Goal: Task Accomplishment & Management: Manage account settings

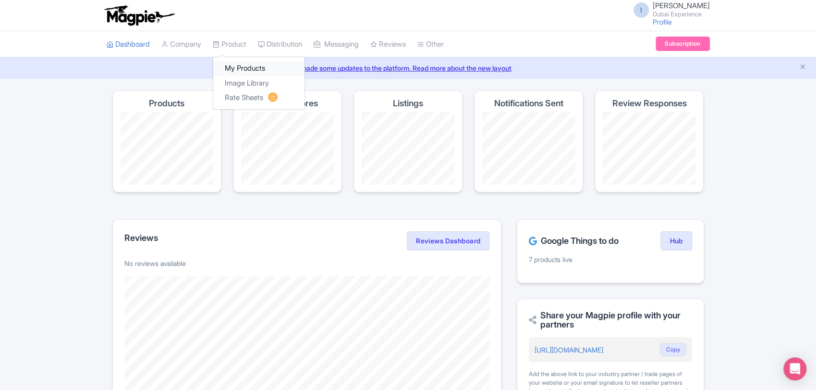
click at [243, 66] on link "My Products" at bounding box center [258, 68] width 91 height 15
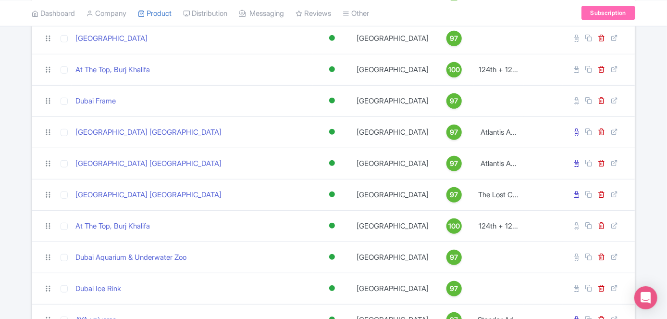
scroll to position [305, 0]
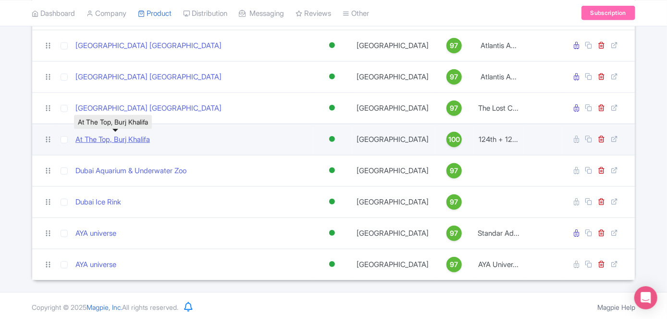
click at [124, 136] on link "At The Top, Burj Khalifa" at bounding box center [112, 139] width 74 height 11
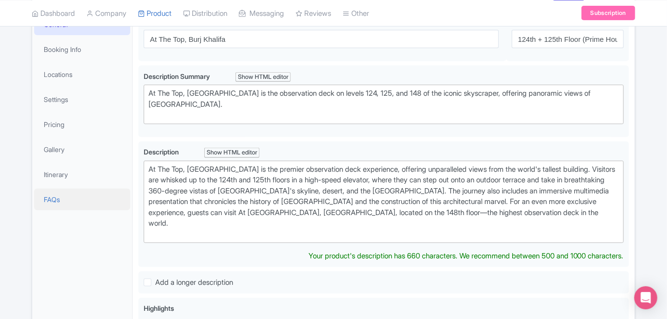
scroll to position [94, 0]
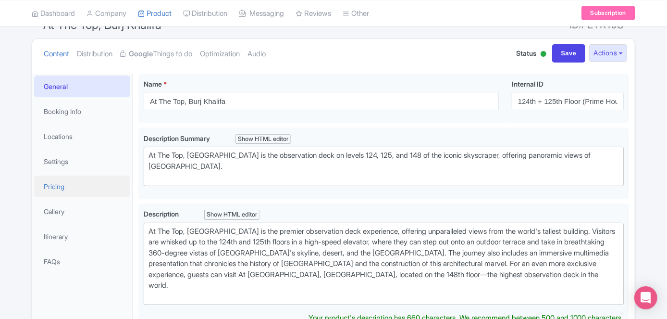
click at [69, 182] on link "Pricing" at bounding box center [82, 186] width 96 height 22
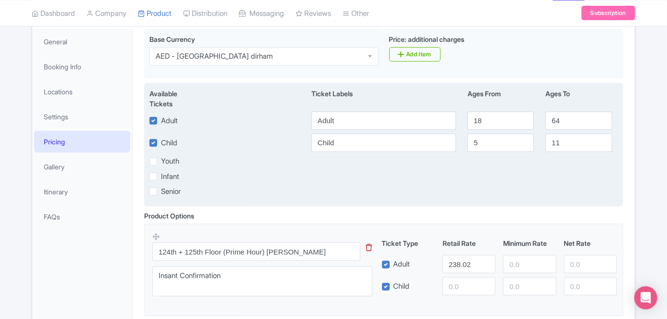
scroll to position [0, 0]
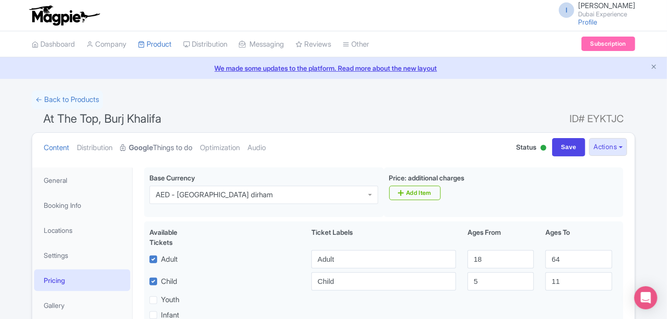
click at [150, 147] on strong "Google" at bounding box center [141, 147] width 24 height 11
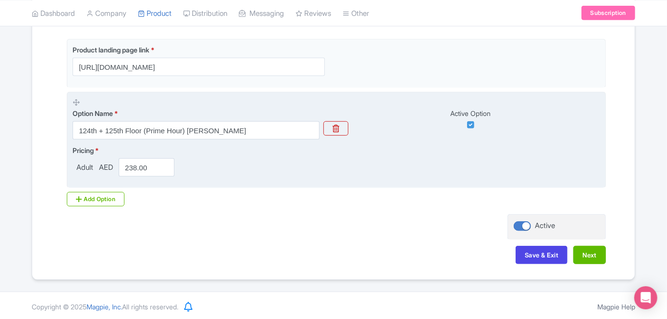
scroll to position [239, 0]
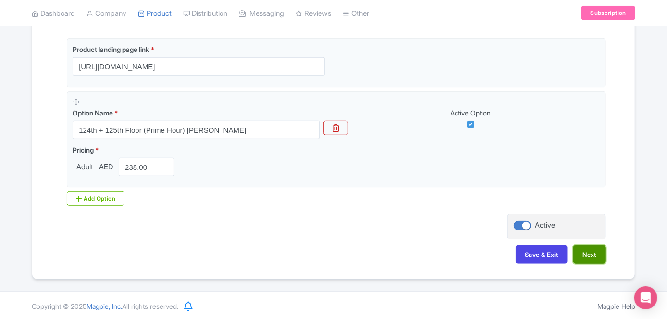
click at [599, 255] on button "Next" at bounding box center [589, 254] width 33 height 18
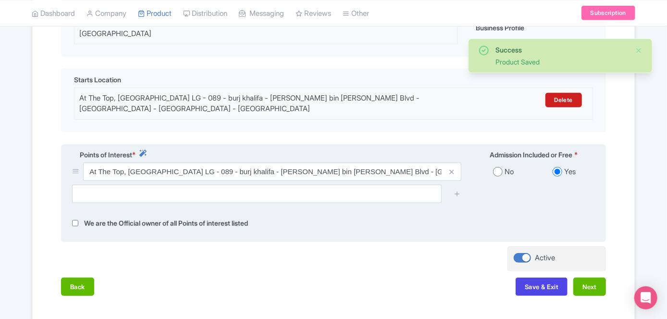
scroll to position [315, 0]
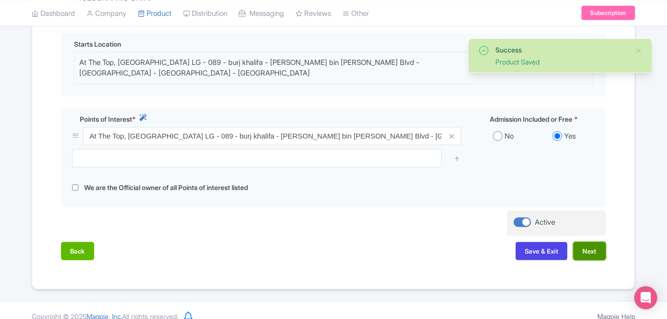
click at [600, 242] on button "Next" at bounding box center [589, 251] width 33 height 18
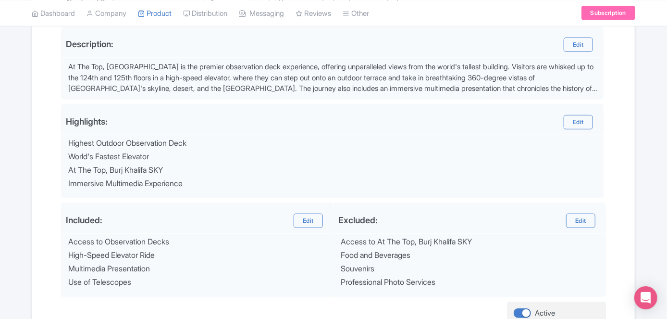
scroll to position [401, 0]
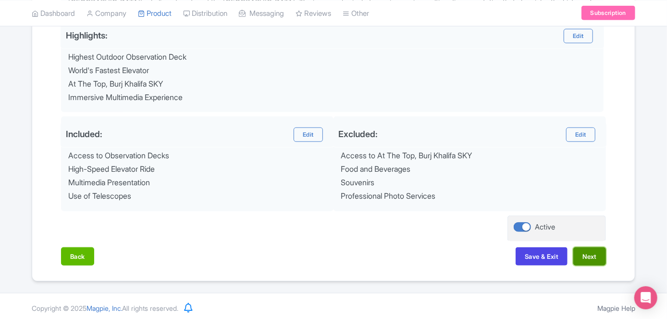
click at [597, 247] on button "Next" at bounding box center [589, 256] width 33 height 18
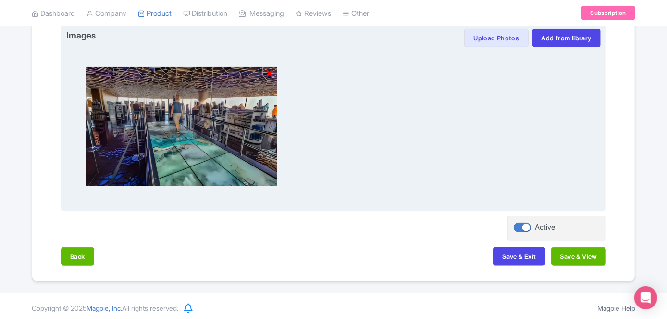
scroll to position [310, 0]
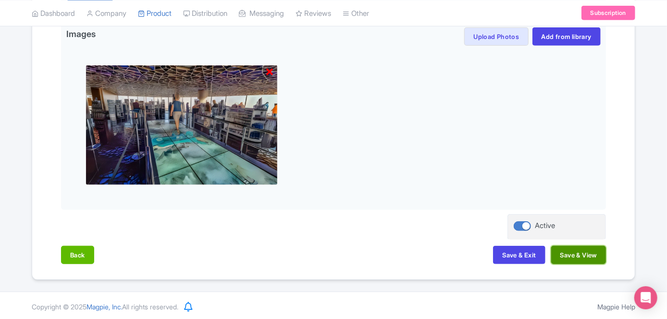
click at [582, 255] on button "Save & View" at bounding box center [578, 254] width 55 height 18
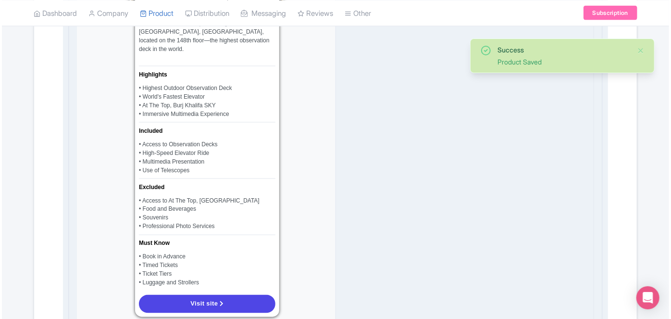
scroll to position [878, 0]
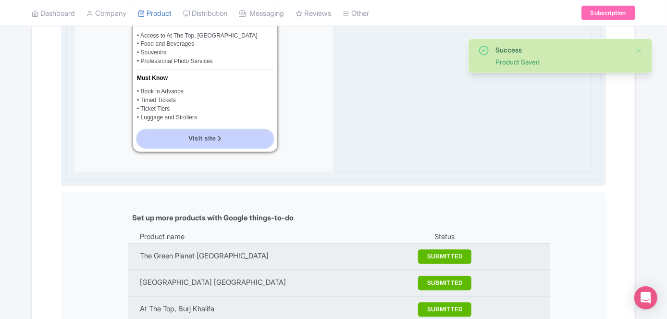
click at [237, 130] on link "Visit site" at bounding box center [205, 139] width 136 height 18
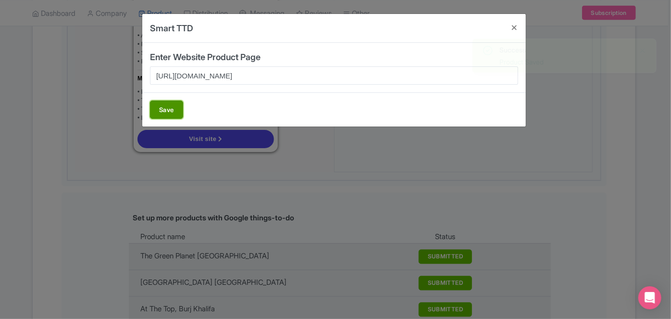
click at [170, 112] on button "Save" at bounding box center [166, 109] width 33 height 18
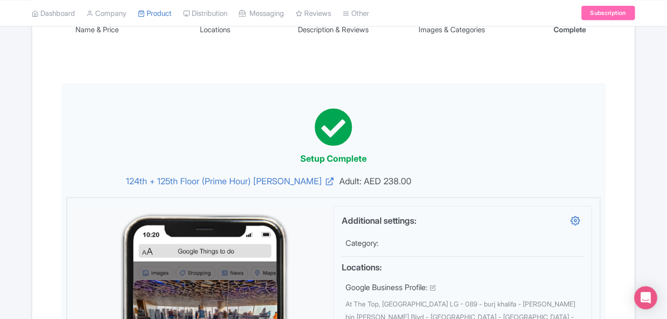
scroll to position [0, 0]
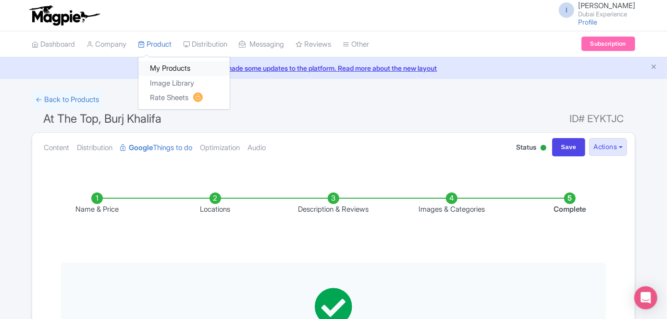
click at [165, 62] on link "My Products" at bounding box center [183, 68] width 91 height 15
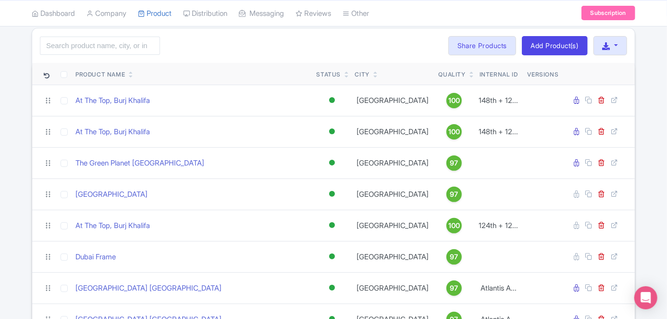
scroll to position [87, 0]
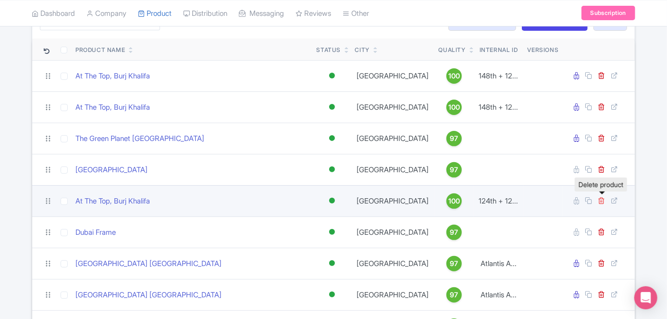
click at [602, 197] on icon at bounding box center [601, 199] width 7 height 7
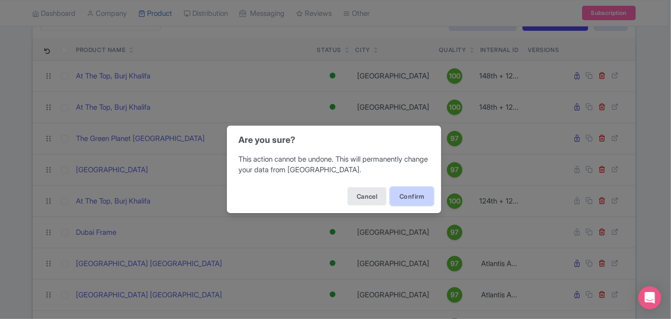
click at [421, 195] on button "Confirm" at bounding box center [411, 196] width 43 height 18
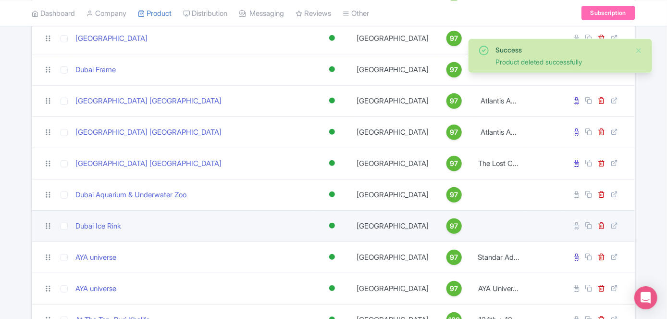
scroll to position [273, 0]
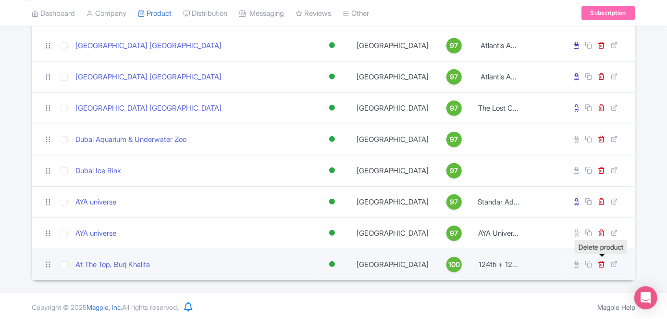
click at [605, 263] on link at bounding box center [602, 263] width 9 height 9
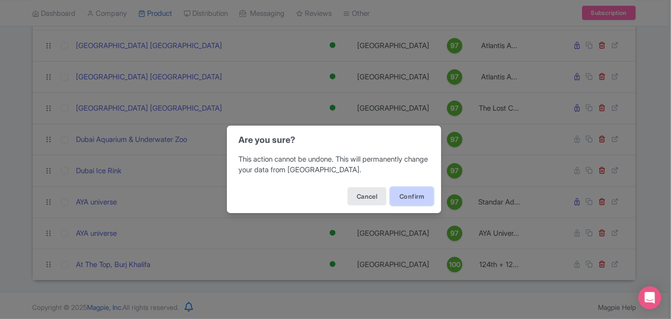
click at [424, 196] on button "Confirm" at bounding box center [411, 196] width 43 height 18
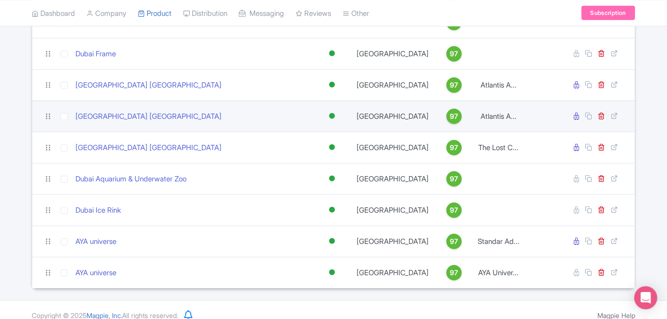
scroll to position [242, 0]
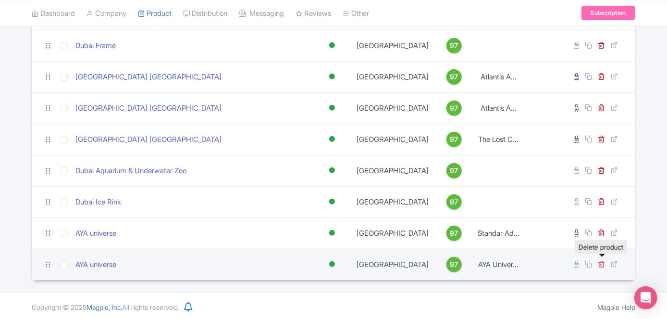
click at [600, 260] on icon at bounding box center [601, 263] width 7 height 7
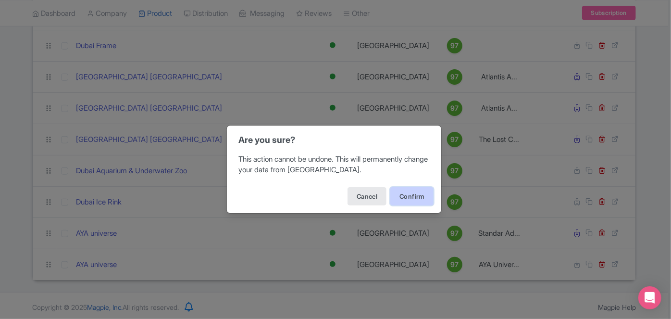
click at [421, 195] on button "Confirm" at bounding box center [411, 196] width 43 height 18
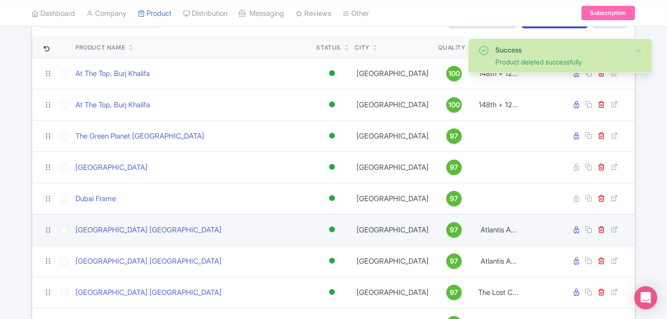
scroll to position [80, 0]
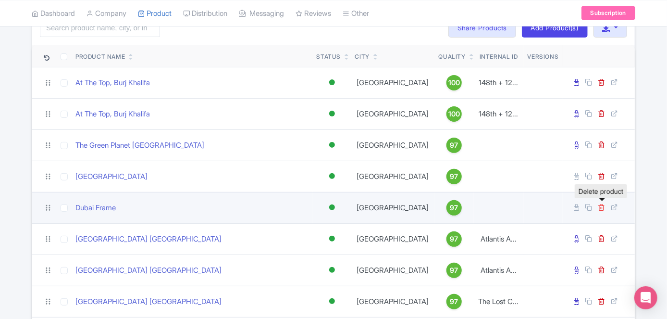
click at [601, 205] on icon at bounding box center [601, 206] width 7 height 7
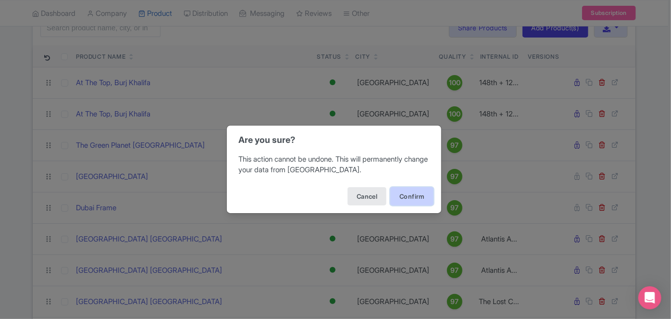
click at [425, 195] on button "Confirm" at bounding box center [411, 196] width 43 height 18
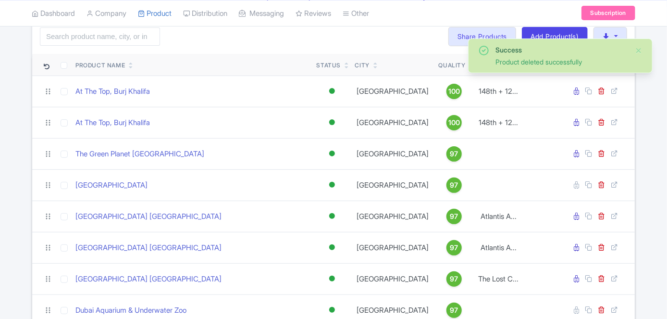
scroll to position [87, 0]
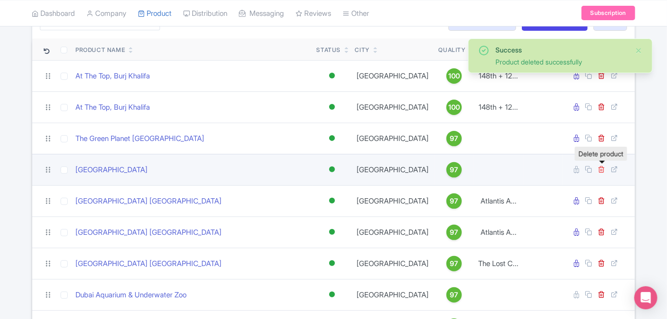
click at [602, 166] on icon at bounding box center [601, 168] width 7 height 7
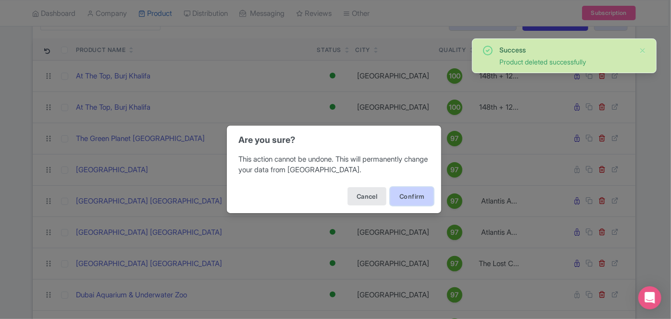
click at [408, 191] on button "Confirm" at bounding box center [411, 196] width 43 height 18
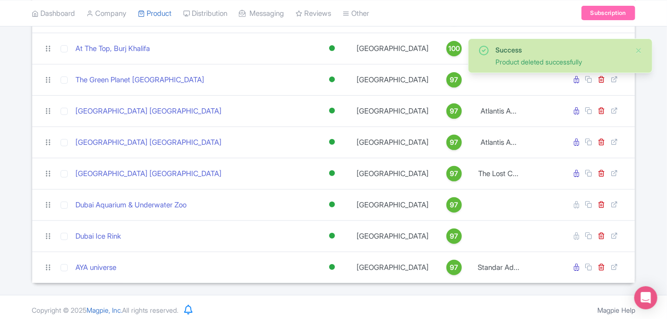
scroll to position [149, 0]
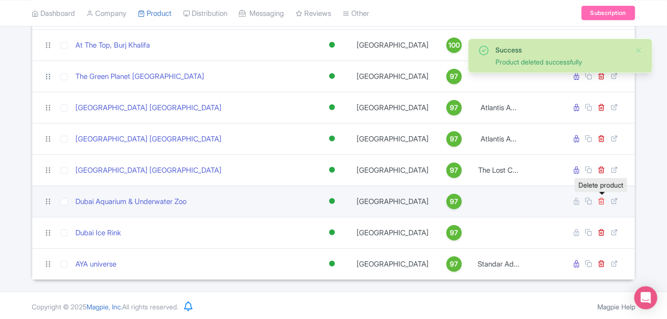
click at [603, 200] on icon at bounding box center [601, 200] width 7 height 7
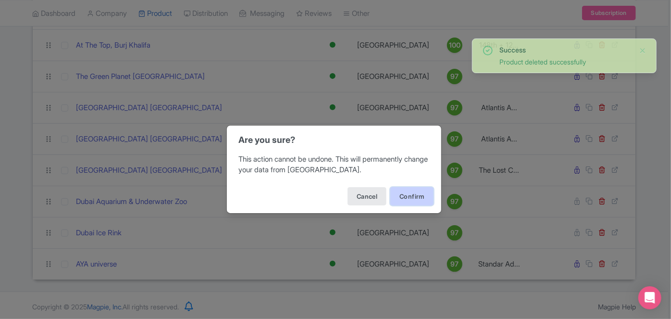
click at [401, 192] on button "Confirm" at bounding box center [411, 196] width 43 height 18
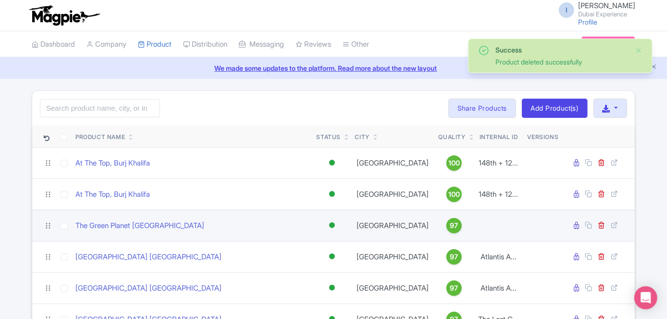
scroll to position [118, 0]
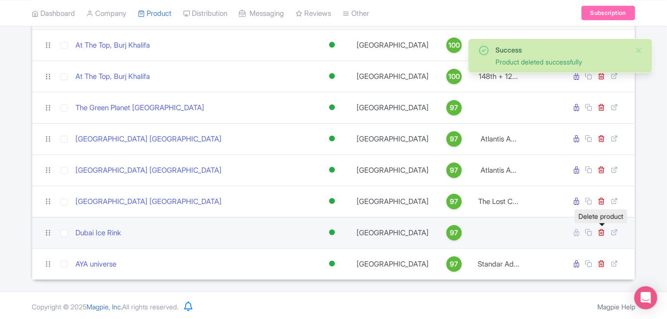
click at [605, 232] on link at bounding box center [602, 232] width 9 height 9
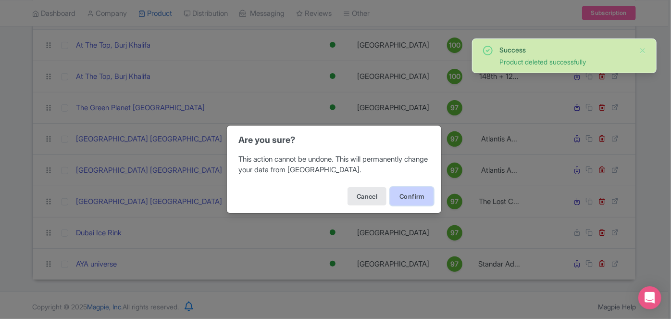
click at [425, 195] on button "Confirm" at bounding box center [411, 196] width 43 height 18
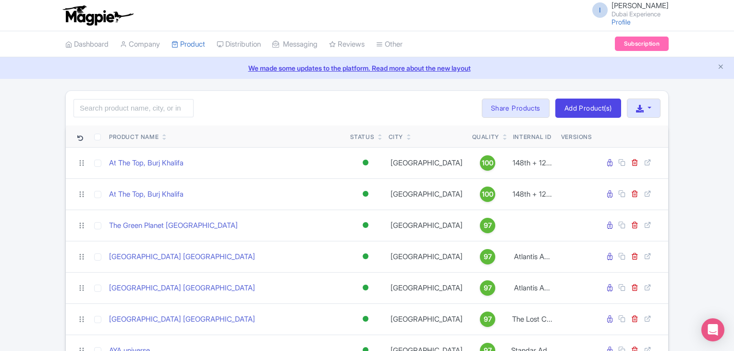
click at [100, 137] on th at bounding box center [97, 136] width 15 height 22
click at [96, 137] on input "checkbox" at bounding box center [97, 137] width 7 height 7
checkbox input "true"
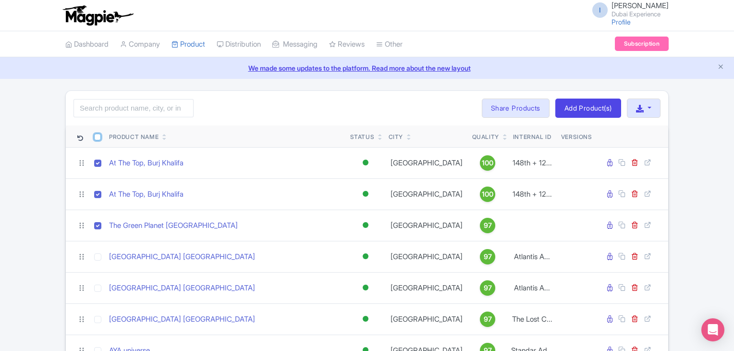
checkbox input "true"
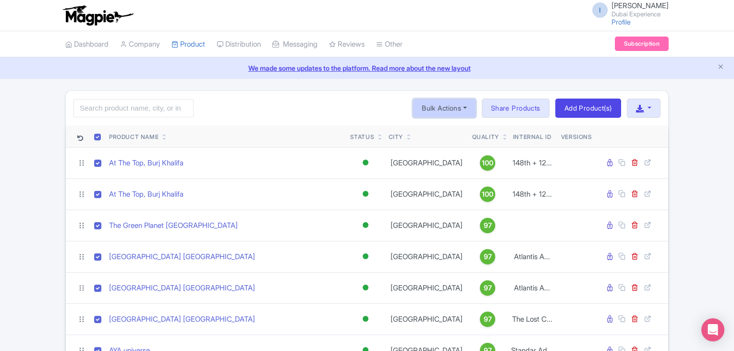
click at [431, 108] on button "Bulk Actions" at bounding box center [444, 107] width 63 height 19
click at [93, 138] on th at bounding box center [97, 136] width 15 height 22
click at [96, 136] on input "checkbox" at bounding box center [97, 137] width 7 height 7
checkbox input "false"
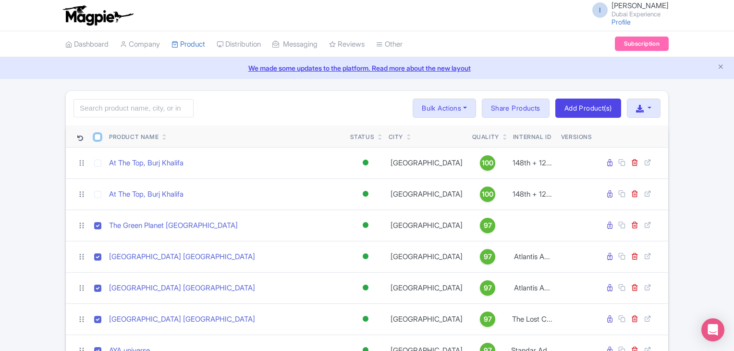
checkbox input "false"
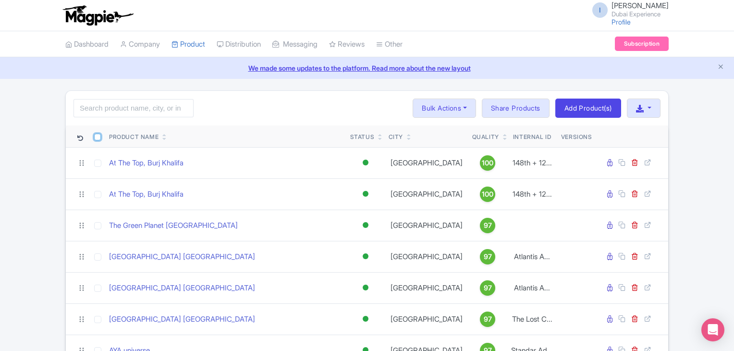
checkbox input "false"
click at [666, 66] on link "We made some updates to the platform. Read more about the new layout" at bounding box center [367, 68] width 723 height 10
click at [666, 70] on icon "Close announcement" at bounding box center [720, 66] width 7 height 7
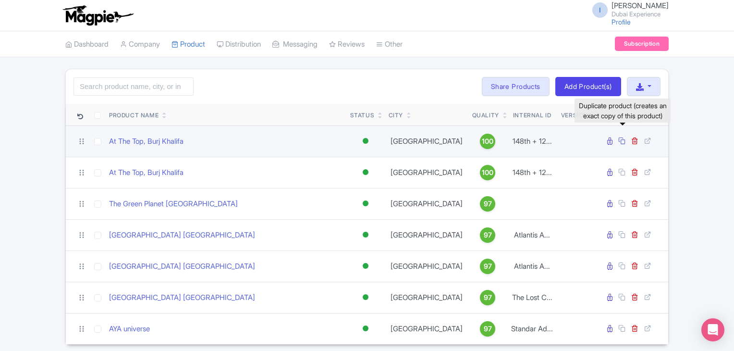
click at [627, 136] on link at bounding box center [622, 140] width 9 height 9
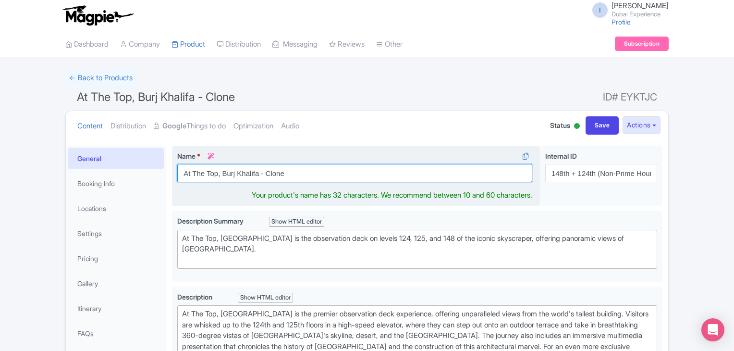
drag, startPoint x: 300, startPoint y: 172, endPoint x: 258, endPoint y: 183, distance: 42.8
click at [258, 183] on div "Name * i At The Top, Burj Khalifa - Clone Your product's name has 32 characters…" at bounding box center [356, 176] width 368 height 61
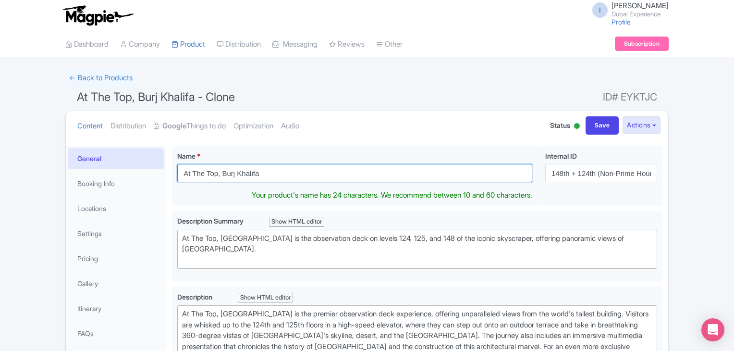
type input "At The Top, Burj Khalifa"
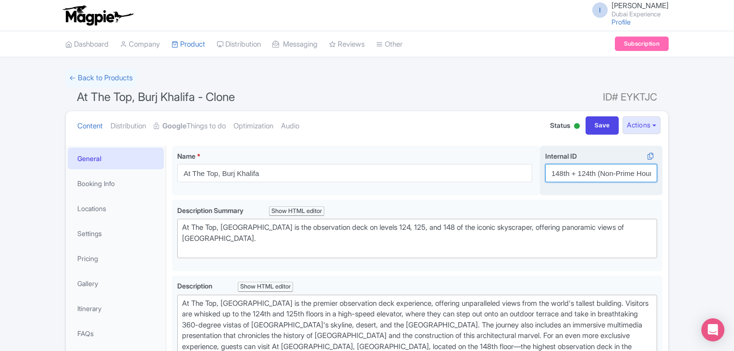
click at [593, 173] on input "148th + 124th (Non-Prime Hour) [PERSON_NAME]" at bounding box center [601, 173] width 112 height 18
paste input "24th + 125th Floor"
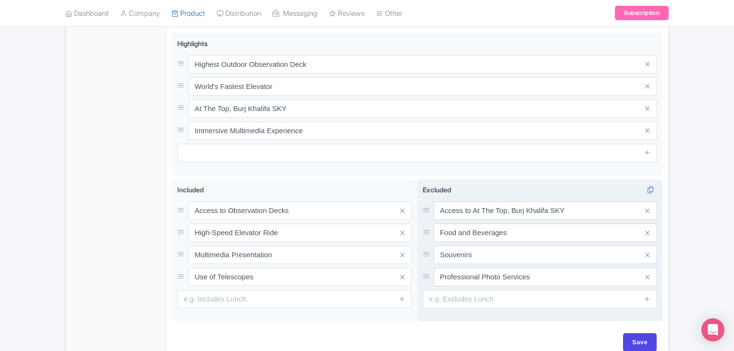
scroll to position [423, 0]
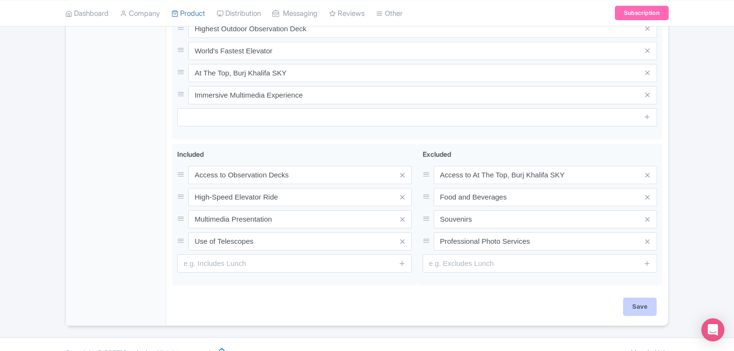
type input "124th + 125th Floor (Non-Prime Hour) Burj Khalifa"
click at [631, 297] on input "Save" at bounding box center [640, 306] width 34 height 18
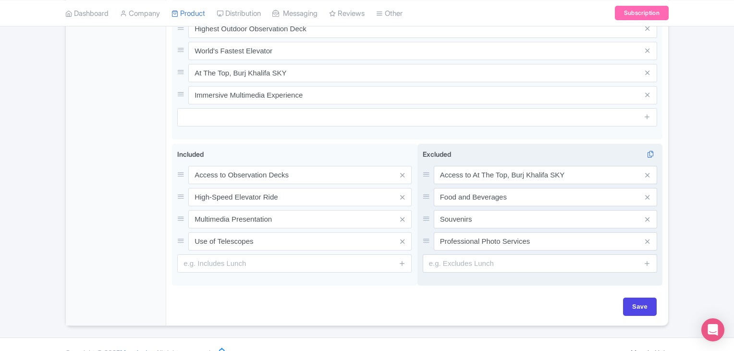
type input "Saving..."
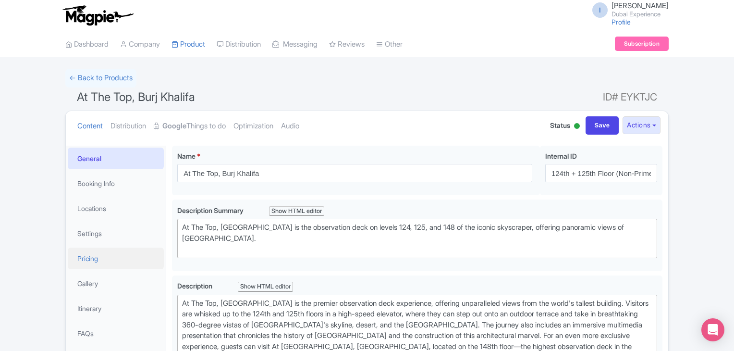
click at [85, 263] on link "Pricing" at bounding box center [116, 258] width 96 height 22
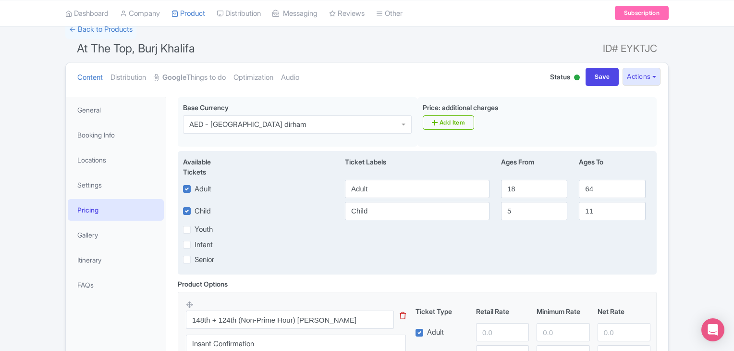
scroll to position [96, 0]
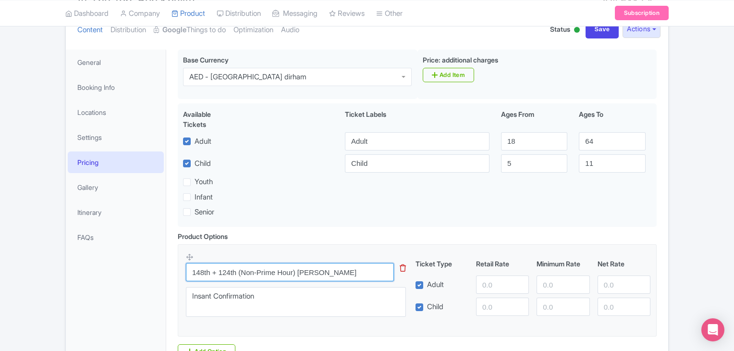
click at [353, 270] on input "148th + 124th (Non-Prime Hour) Burj Khalifa" at bounding box center [290, 272] width 208 height 18
paste input "24th + 125th Floor (Non-Prime Hour)"
type input "124th + 125th Floor (Non-Prime Hour)"
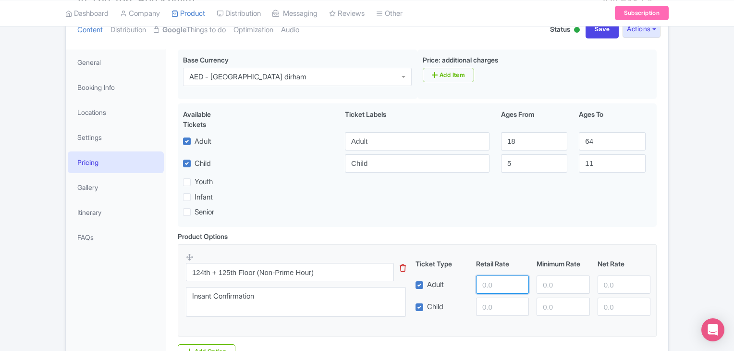
click at [495, 279] on input "number" at bounding box center [502, 284] width 53 height 18
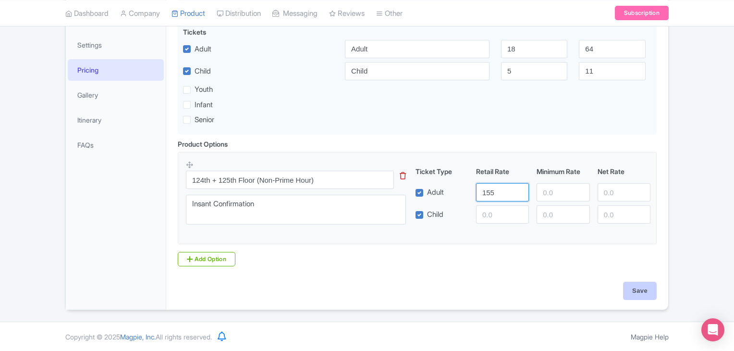
type input "155"
click at [635, 294] on input "Save" at bounding box center [640, 291] width 34 height 18
type input "Saving..."
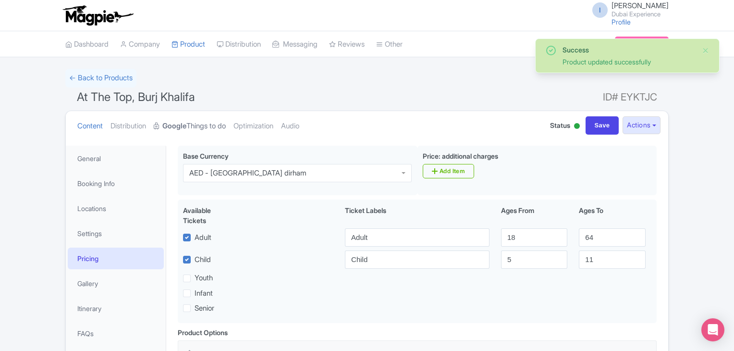
click at [179, 128] on strong "Google" at bounding box center [174, 126] width 24 height 11
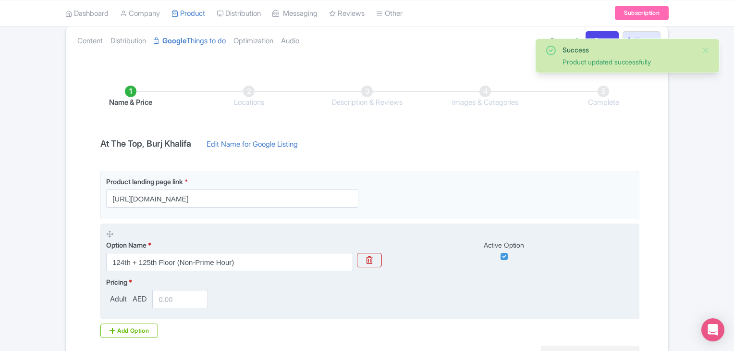
scroll to position [144, 0]
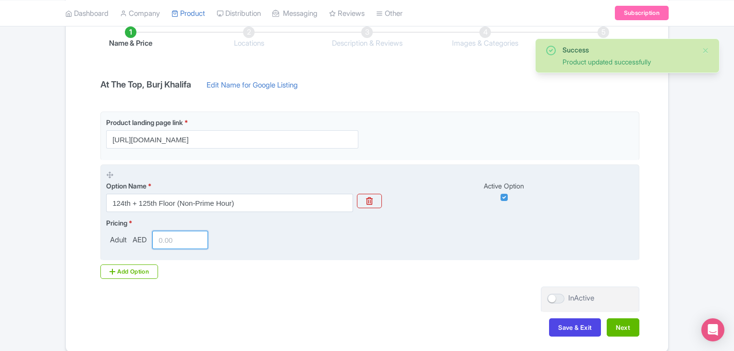
click at [184, 236] on input "number" at bounding box center [180, 240] width 56 height 18
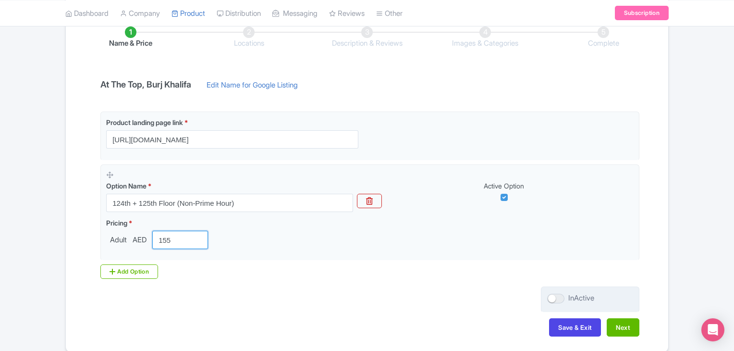
type input "155"
click at [563, 295] on div at bounding box center [555, 299] width 17 height 10
click at [553, 295] on input "InActive" at bounding box center [550, 298] width 6 height 6
checkbox input "true"
click at [632, 328] on button "Next" at bounding box center [623, 327] width 33 height 18
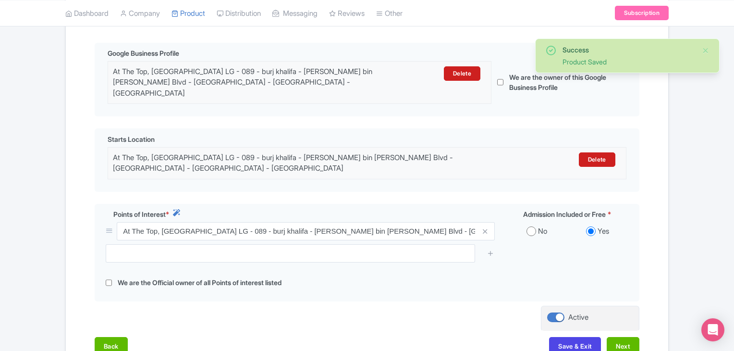
scroll to position [262, 0]
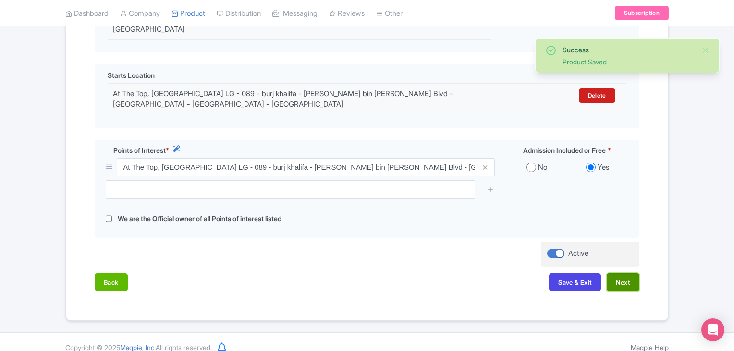
click at [630, 273] on button "Next" at bounding box center [623, 282] width 33 height 18
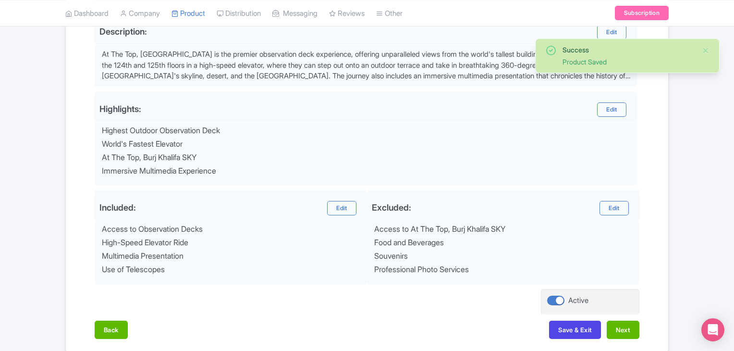
scroll to position [348, 0]
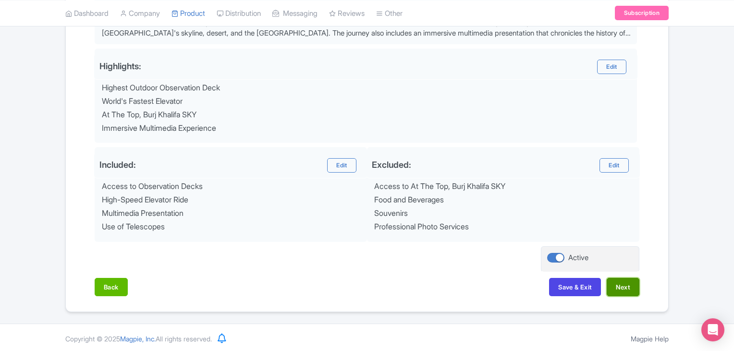
click at [625, 286] on button "Next" at bounding box center [623, 287] width 33 height 18
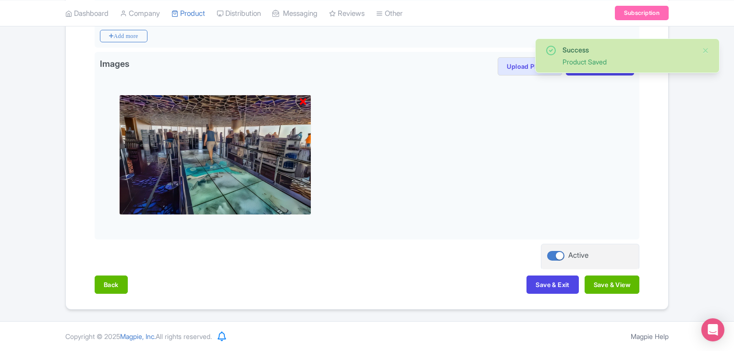
scroll to position [257, 0]
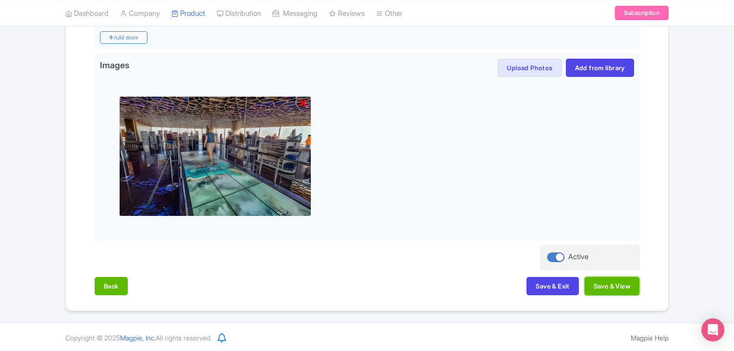
click at [625, 286] on button "Save & View" at bounding box center [612, 286] width 55 height 18
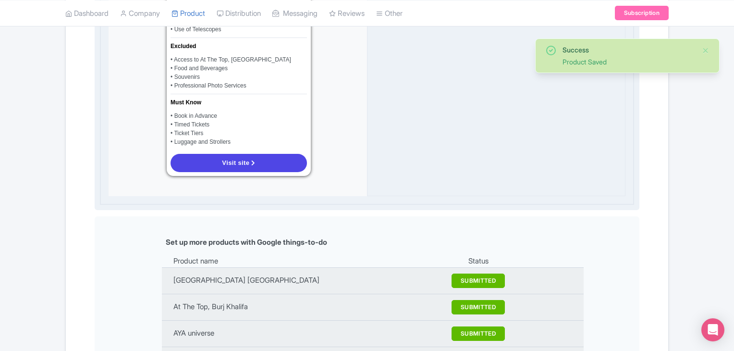
scroll to position [834, 0]
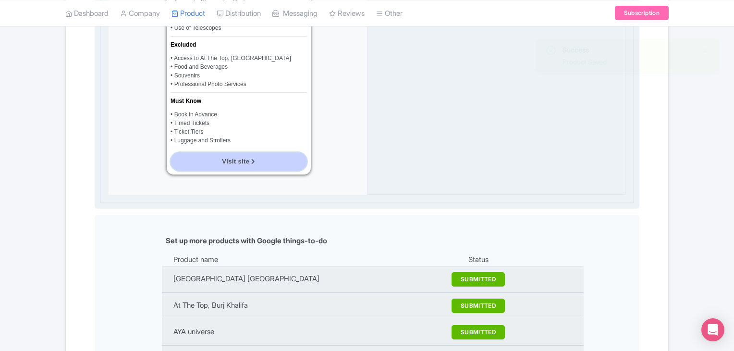
click at [245, 152] on link "Visit site" at bounding box center [239, 161] width 136 height 18
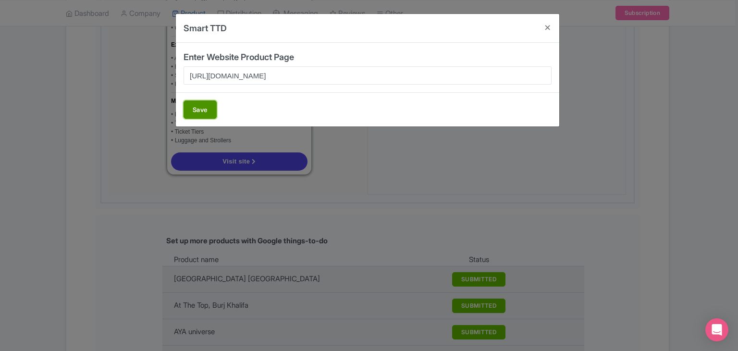
click at [207, 106] on button "Save" at bounding box center [200, 109] width 33 height 18
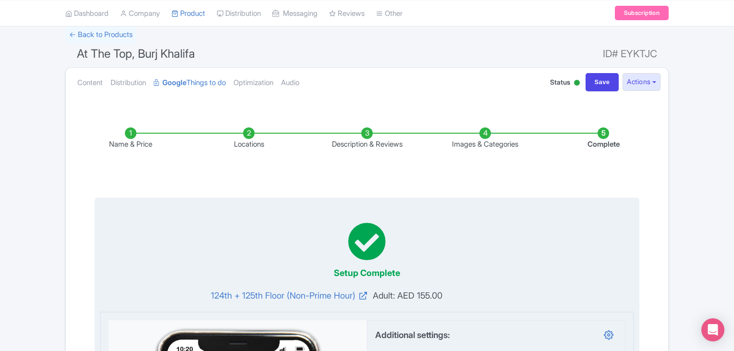
scroll to position [0, 0]
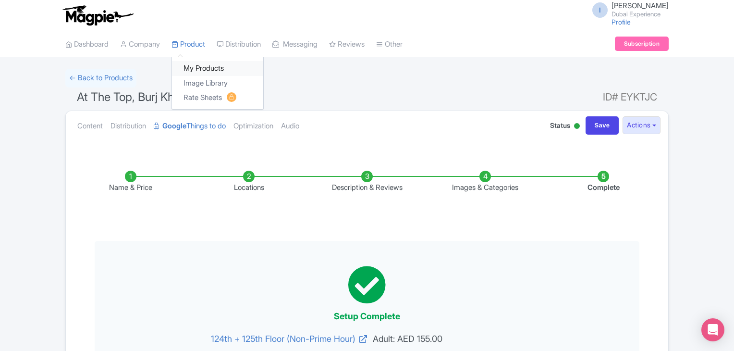
click at [203, 68] on link "My Products" at bounding box center [217, 68] width 91 height 15
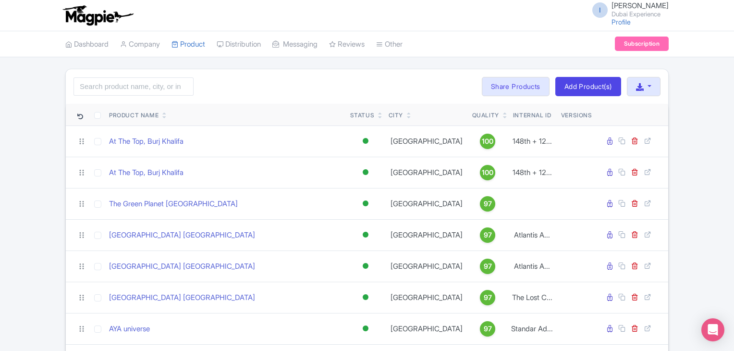
click at [164, 115] on icon at bounding box center [164, 117] width 4 height 6
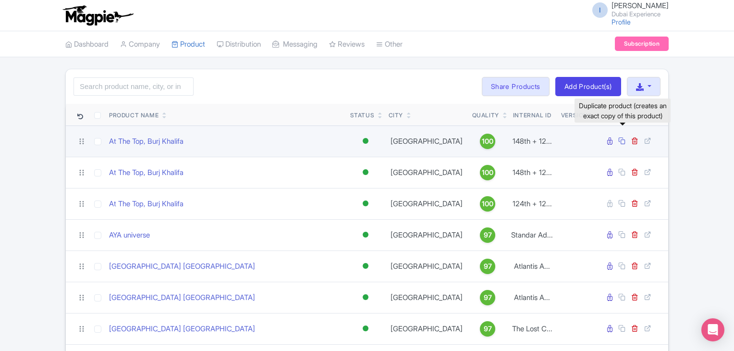
click at [625, 141] on icon at bounding box center [621, 140] width 7 height 7
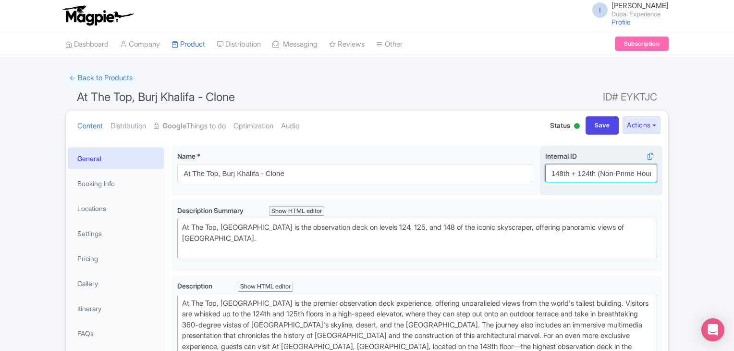
click at [590, 172] on input "148th + 124th (Non-Prime Hour) Burj Khalifa" at bounding box center [601, 173] width 112 height 18
paste input "24th + 125th Floor (Prime Hour)"
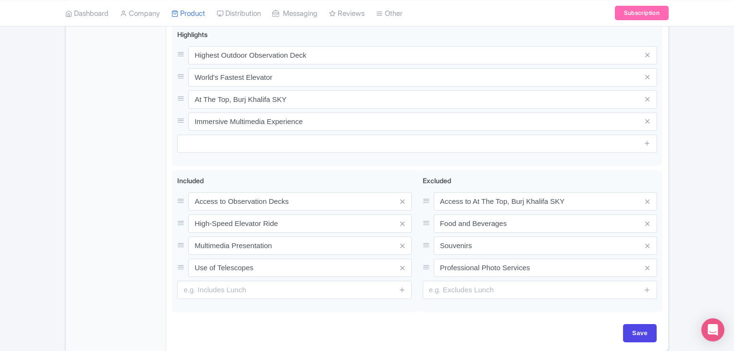
scroll to position [423, 0]
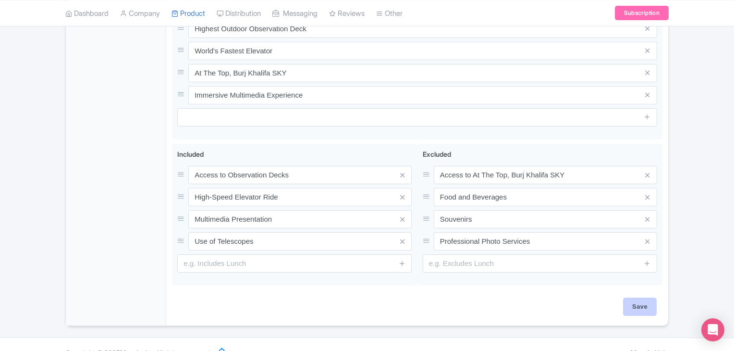
type input "124th + 125th Floor (Prime Hour)"
click at [646, 297] on input "Save" at bounding box center [640, 306] width 34 height 18
type input "Saving..."
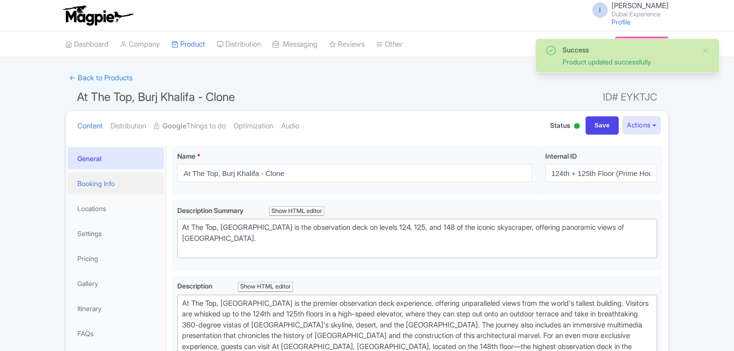
scroll to position [1, 0]
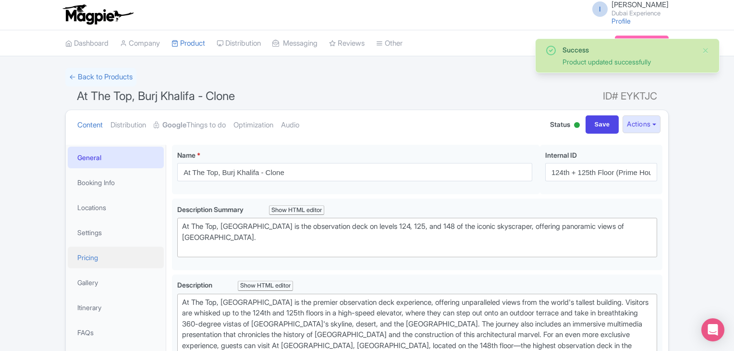
click at [113, 254] on link "Pricing" at bounding box center [116, 257] width 96 height 22
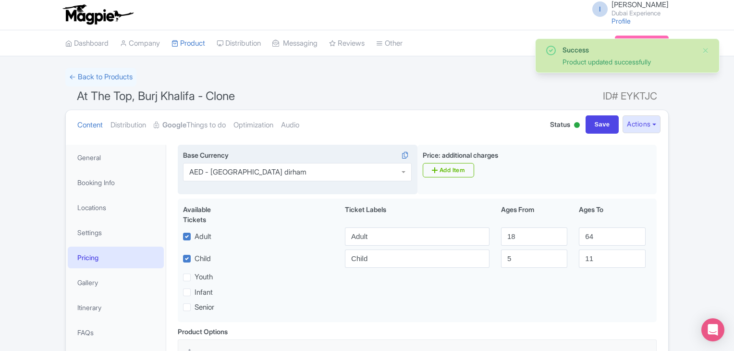
scroll to position [188, 0]
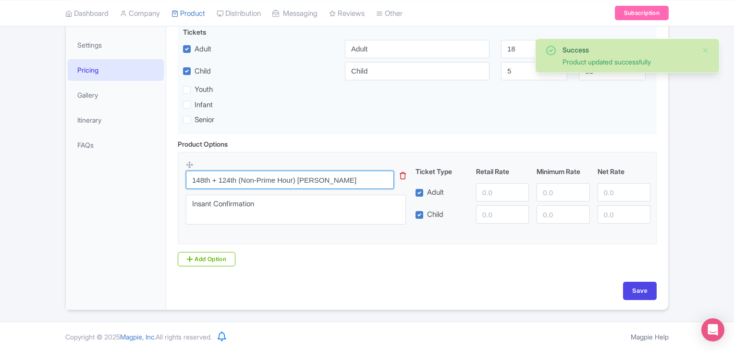
click at [353, 179] on input "148th + 124th (Non-Prime Hour) [PERSON_NAME]" at bounding box center [290, 180] width 208 height 18
paste input "24th + 125th Floor (Prime Hour)"
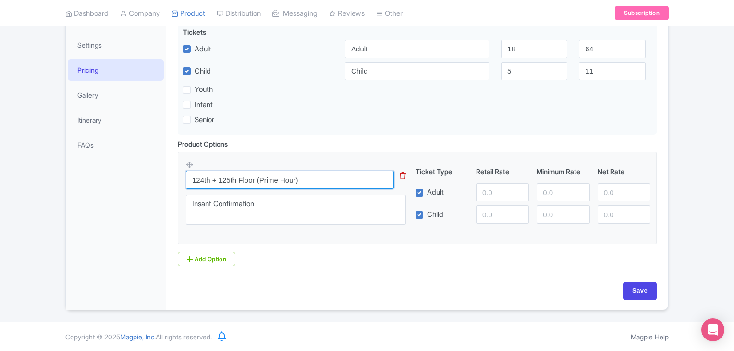
type input "124th + 125th Floor (Prime Hour)"
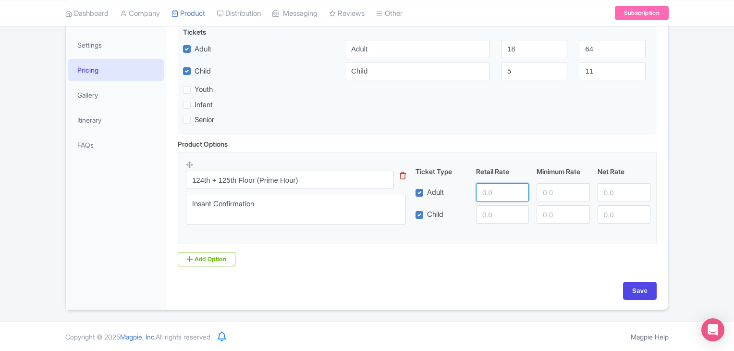
click at [503, 185] on input "number" at bounding box center [502, 192] width 53 height 18
type input "238"
click at [632, 294] on input "Save" at bounding box center [640, 291] width 34 height 18
type input "Saving..."
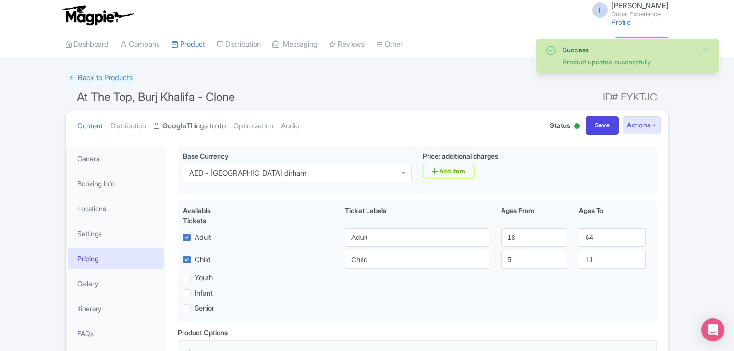
click at [186, 122] on strong "Google" at bounding box center [174, 126] width 24 height 11
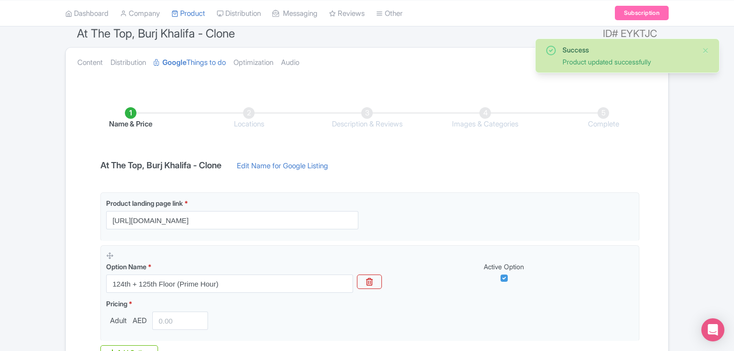
scroll to position [186, 0]
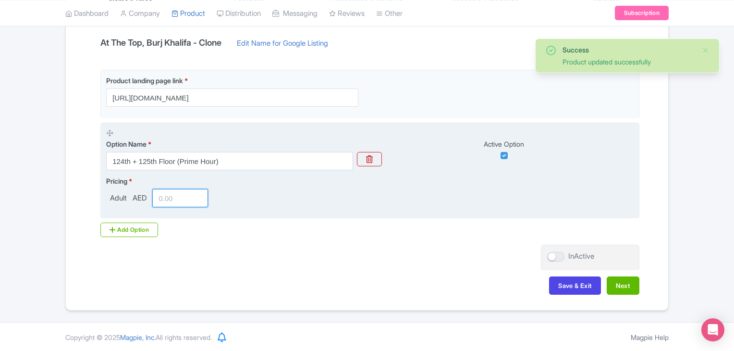
click at [179, 191] on input "number" at bounding box center [180, 198] width 56 height 18
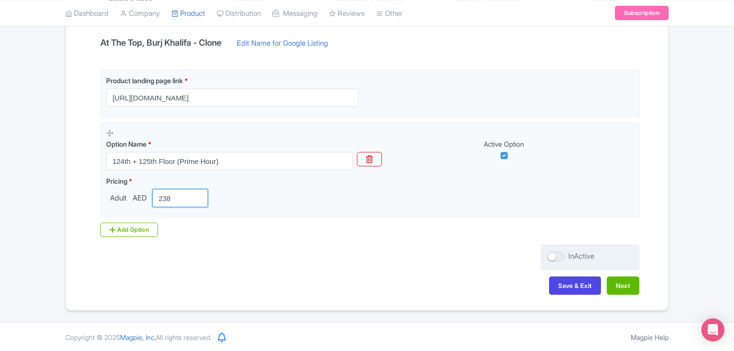
type input "238"
click at [559, 256] on div at bounding box center [555, 257] width 17 height 10
click at [553, 256] on input "InActive" at bounding box center [550, 256] width 6 height 6
checkbox input "true"
click at [625, 284] on button "Next" at bounding box center [623, 285] width 33 height 18
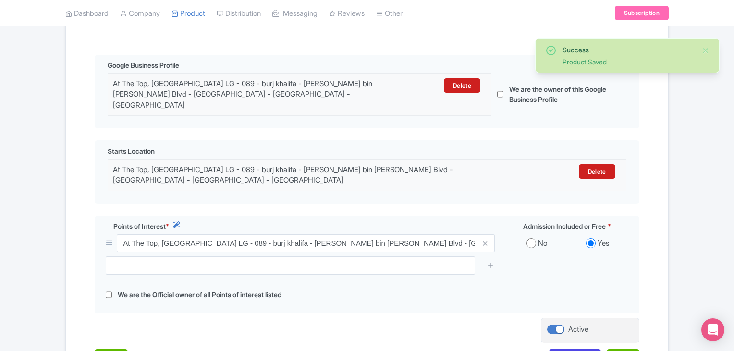
scroll to position [262, 0]
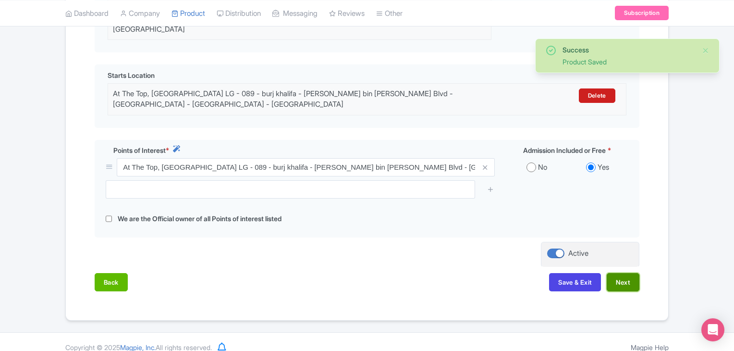
click at [613, 273] on button "Next" at bounding box center [623, 282] width 33 height 18
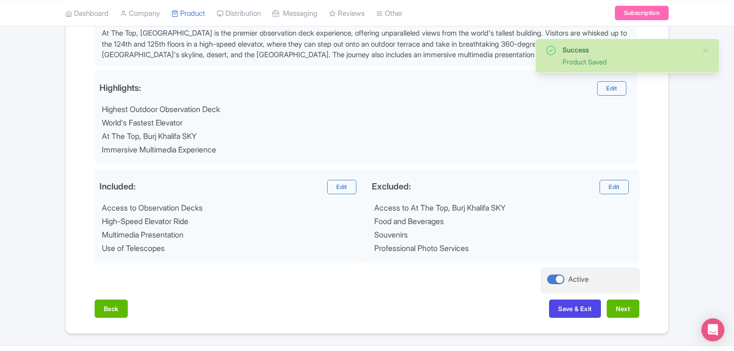
scroll to position [348, 0]
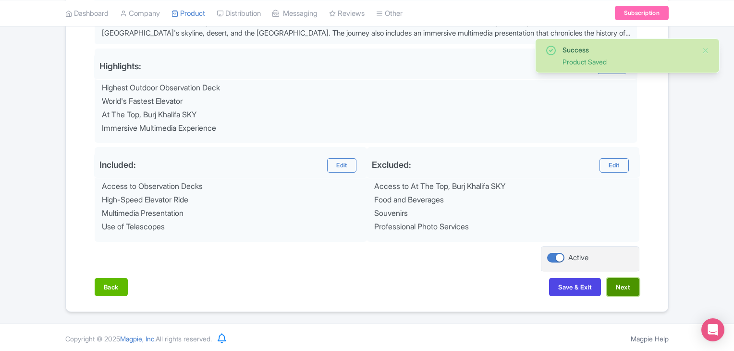
click at [631, 279] on button "Next" at bounding box center [623, 287] width 33 height 18
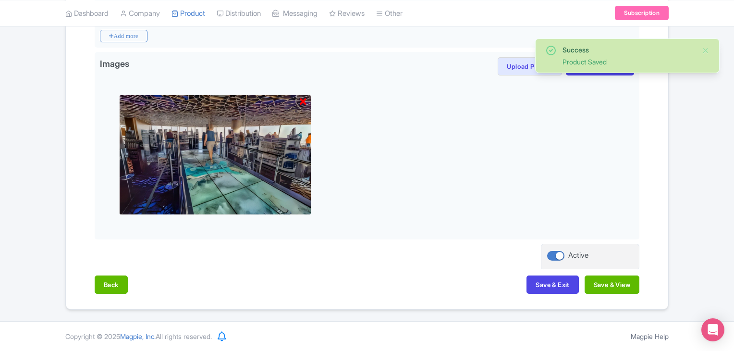
scroll to position [257, 0]
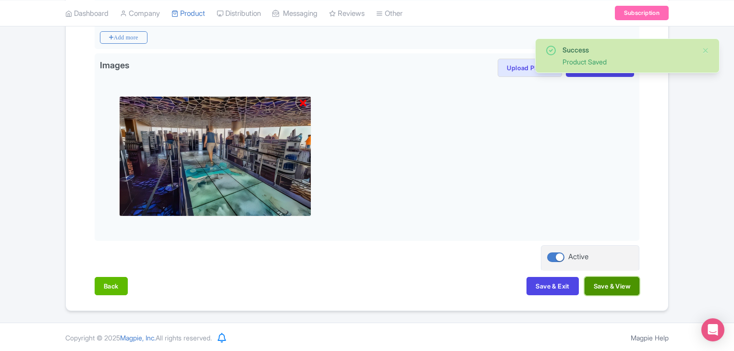
click at [630, 282] on button "Save & View" at bounding box center [612, 286] width 55 height 18
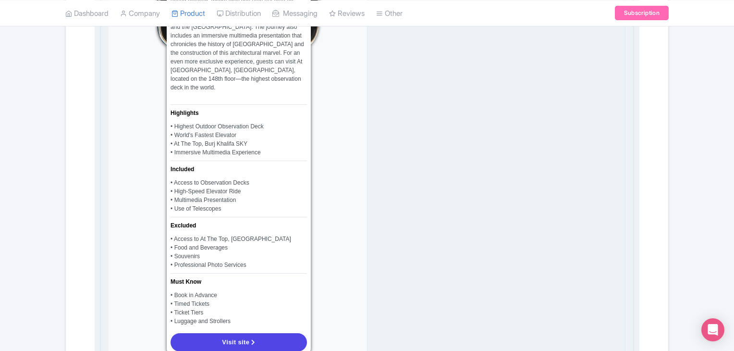
scroll to position [882, 0]
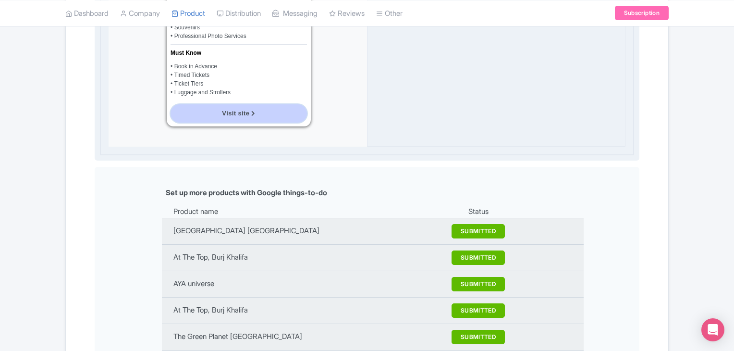
click at [216, 104] on link "Visit site" at bounding box center [239, 113] width 136 height 18
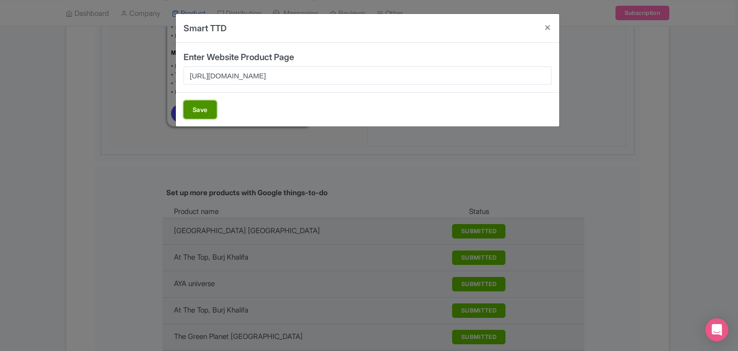
click at [198, 108] on button "Save" at bounding box center [200, 109] width 33 height 18
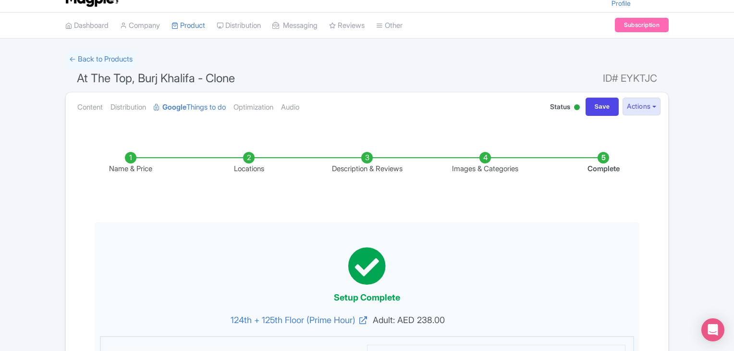
scroll to position [0, 0]
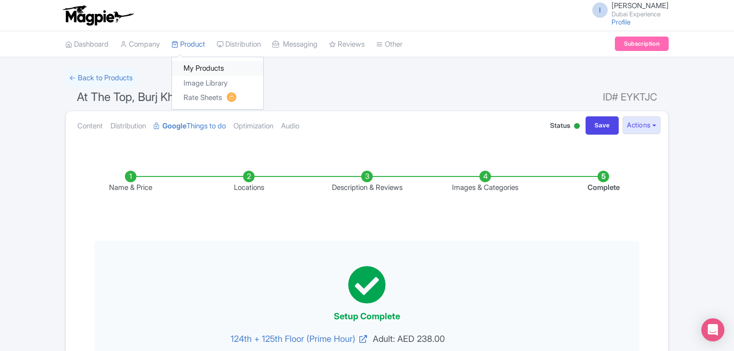
click at [198, 65] on link "My Products" at bounding box center [217, 68] width 91 height 15
